Goal: Task Accomplishment & Management: Use online tool/utility

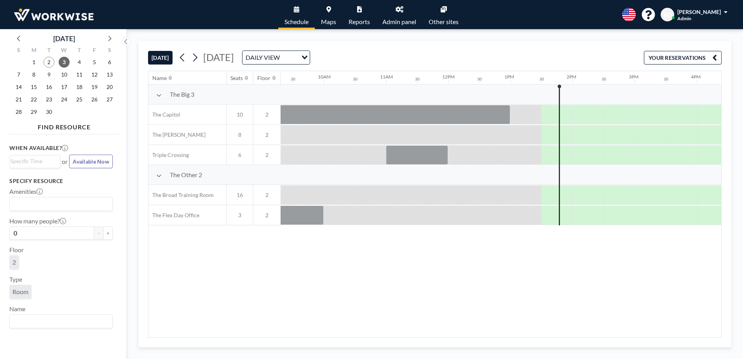
scroll to position [0, 591]
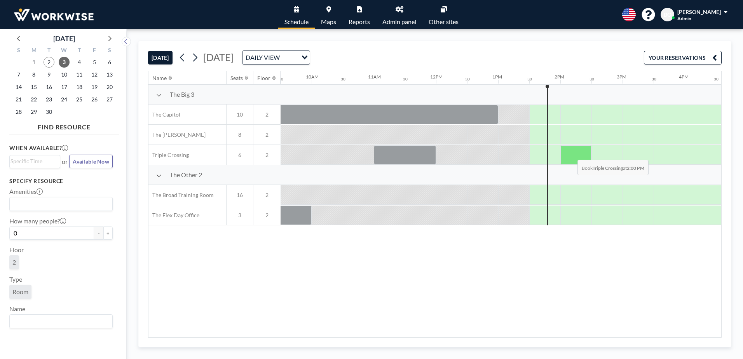
click at [571, 154] on div at bounding box center [575, 154] width 31 height 19
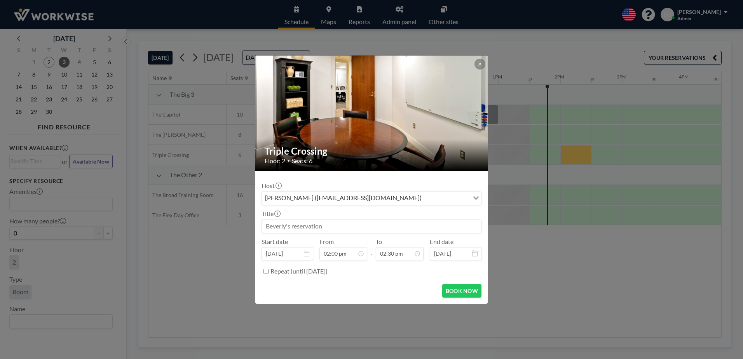
click at [364, 193] on div "[PERSON_NAME] ([EMAIL_ADDRESS][DOMAIN_NAME])" at bounding box center [365, 198] width 207 height 12
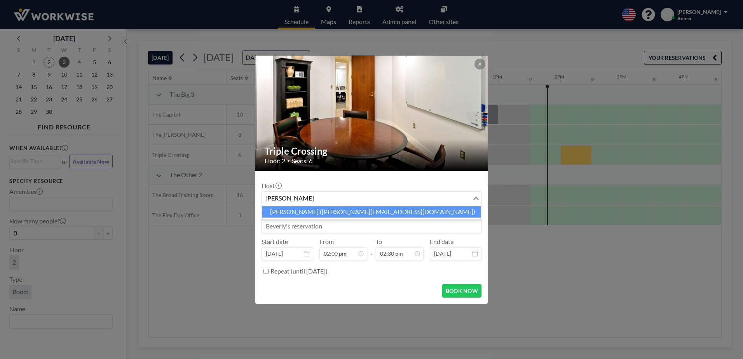
click at [354, 211] on li "[PERSON_NAME] ([PERSON_NAME][EMAIL_ADDRESS][DOMAIN_NAME])" at bounding box center [371, 211] width 218 height 11
type input "[PERSON_NAME]"
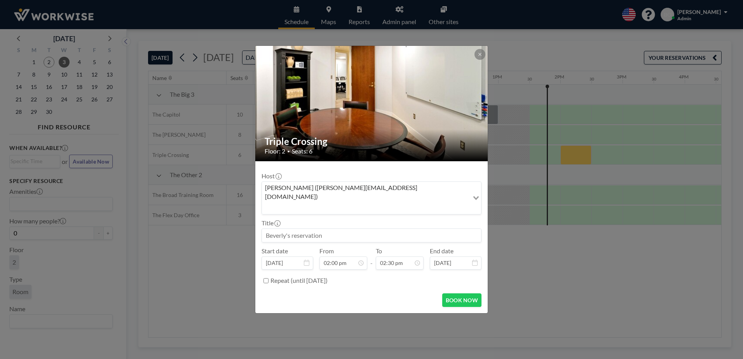
click at [326, 229] on input at bounding box center [371, 235] width 219 height 13
type input "Extra Time used by [PERSON_NAME]"
click at [362, 183] on div "03:00 pm" at bounding box center [381, 190] width 91 height 14
type input "03:00 pm"
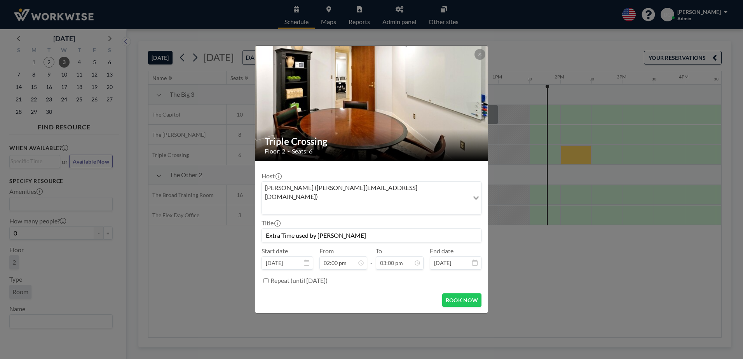
scroll to position [415, 0]
click at [451, 293] on button "BOOK NOW" at bounding box center [461, 300] width 39 height 14
